Goal: Task Accomplishment & Management: Complete application form

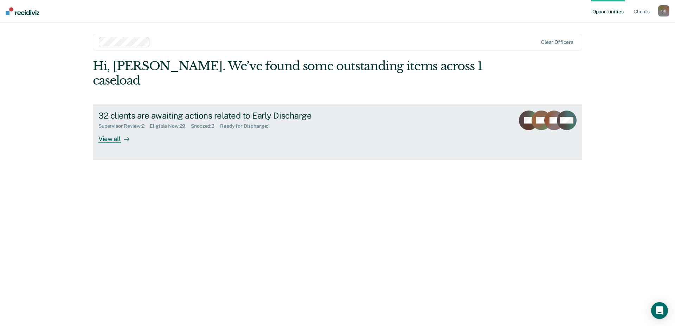
click at [108, 129] on div "View all" at bounding box center [117, 136] width 39 height 14
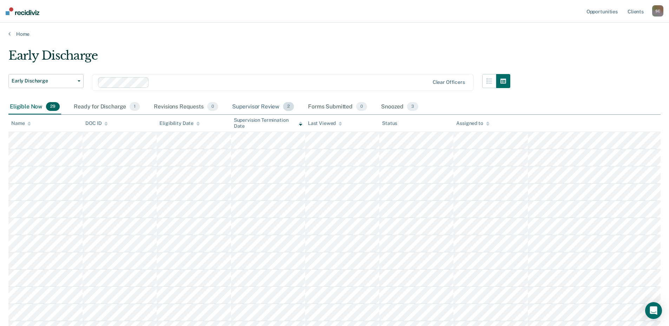
click at [262, 104] on div "Supervisor Review 2" at bounding box center [263, 106] width 65 height 15
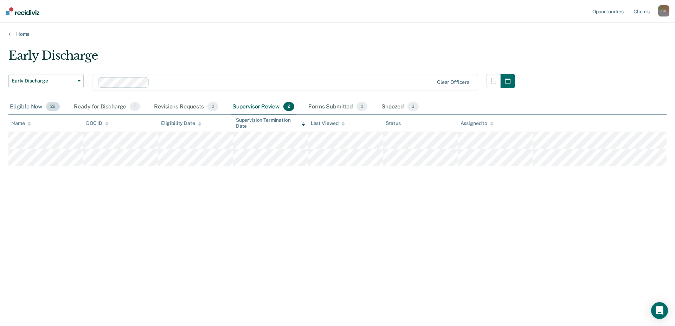
click at [22, 106] on div "Eligible Now 29" at bounding box center [34, 106] width 53 height 15
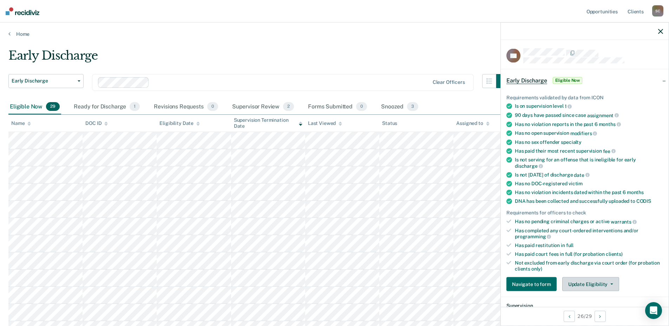
click at [595, 283] on button "Update Eligibility" at bounding box center [591, 285] width 57 height 14
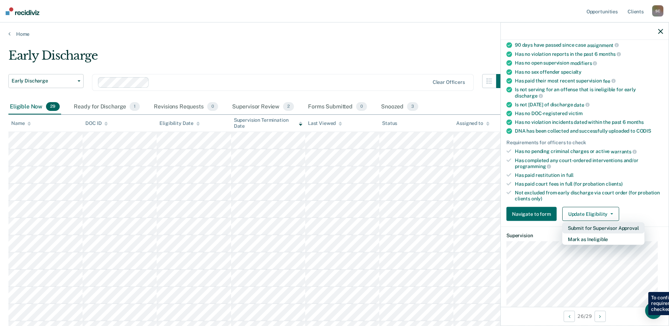
scroll to position [161, 0]
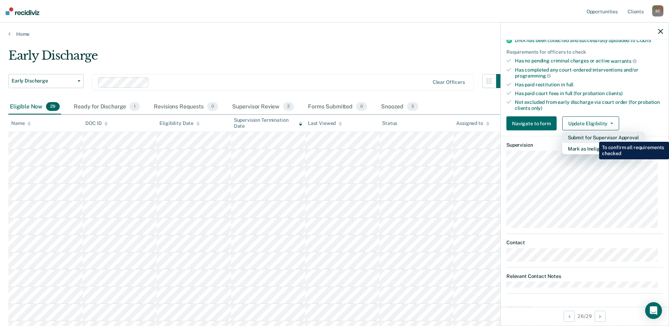
click at [594, 137] on button "Submit for Supervisor Approval" at bounding box center [604, 137] width 82 height 11
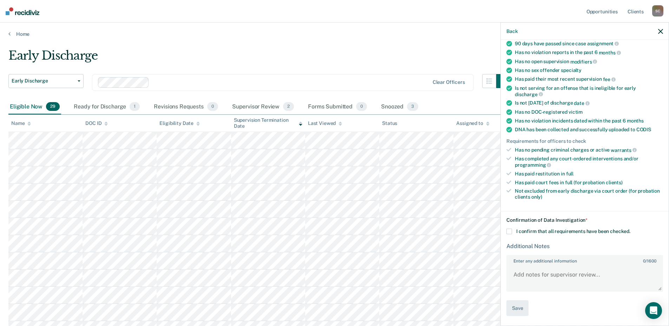
scroll to position [71, 0]
click at [510, 230] on span at bounding box center [510, 233] width 6 height 6
click at [631, 230] on input "I confirm that all requirements have been checked." at bounding box center [631, 230] width 0 height 0
click at [517, 309] on button "Save" at bounding box center [518, 310] width 22 height 16
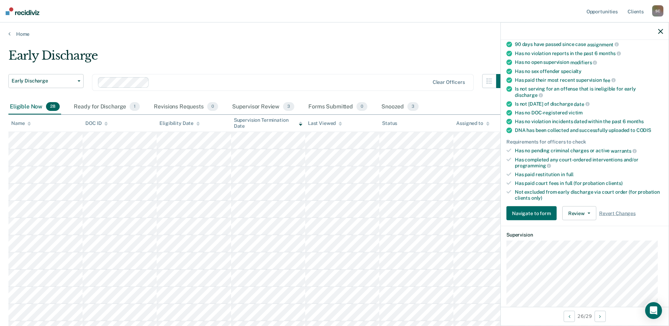
click at [662, 32] on icon "button" at bounding box center [661, 31] width 5 height 5
